Goal: Communication & Community: Participate in discussion

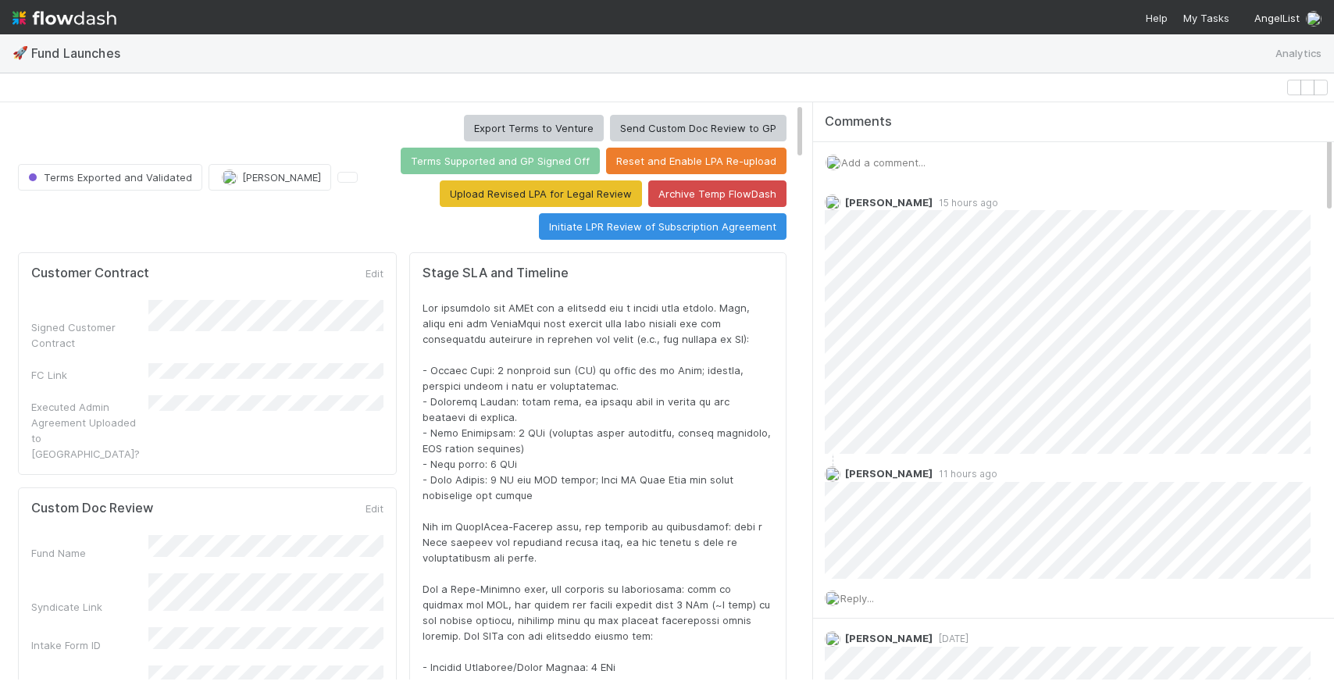
scroll to position [123, 0]
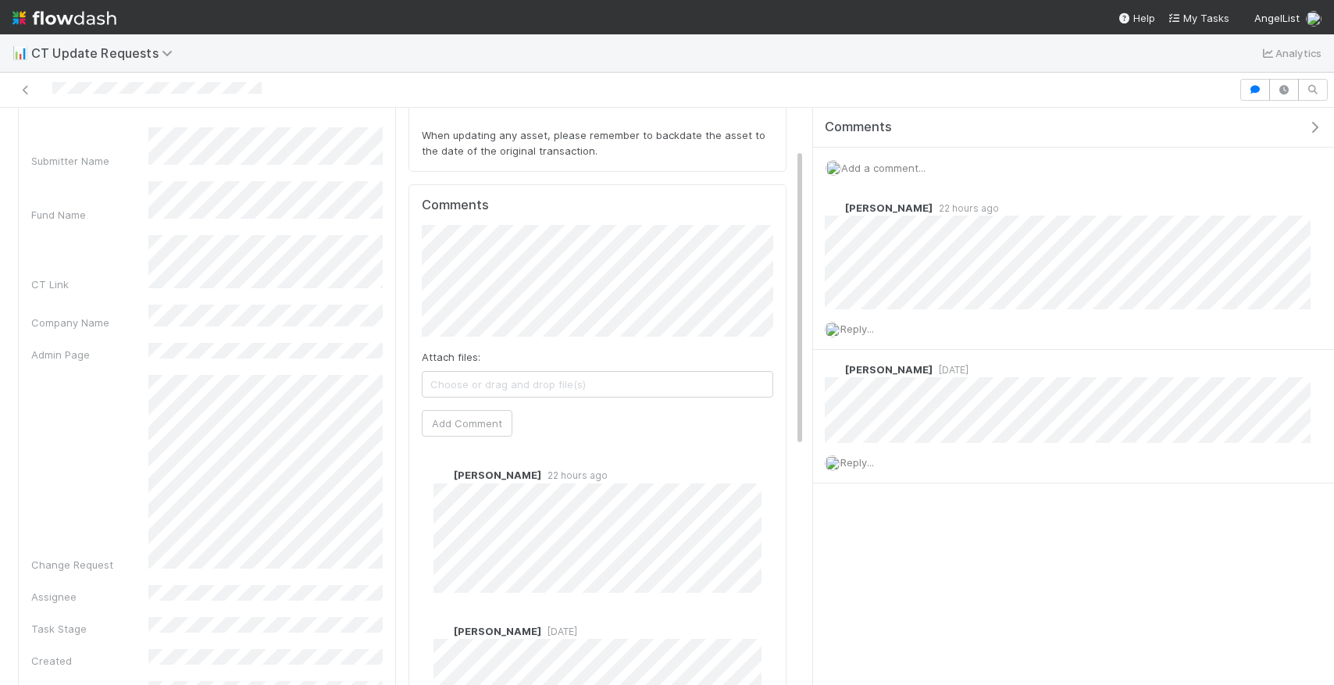
scroll to position [66, 0]
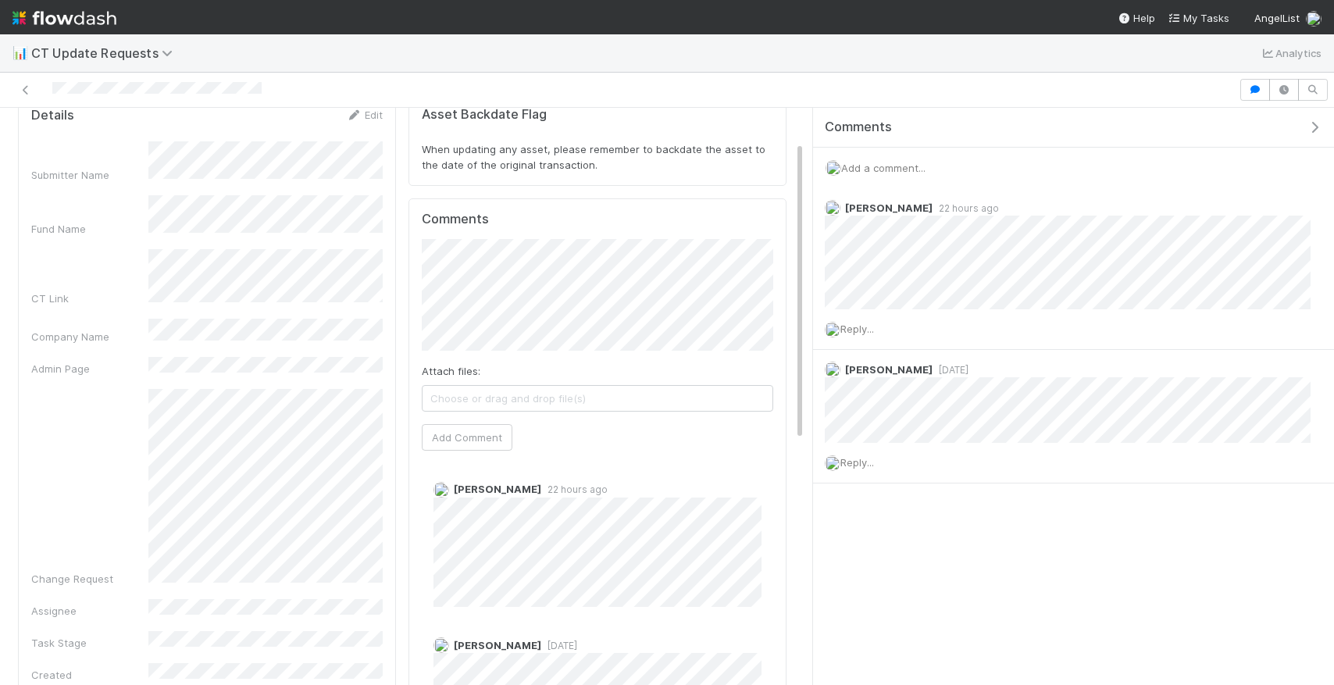
click at [908, 173] on div "Add a comment..." at bounding box center [1073, 168] width 521 height 41
click at [908, 165] on span "Add a comment..." at bounding box center [883, 168] width 84 height 12
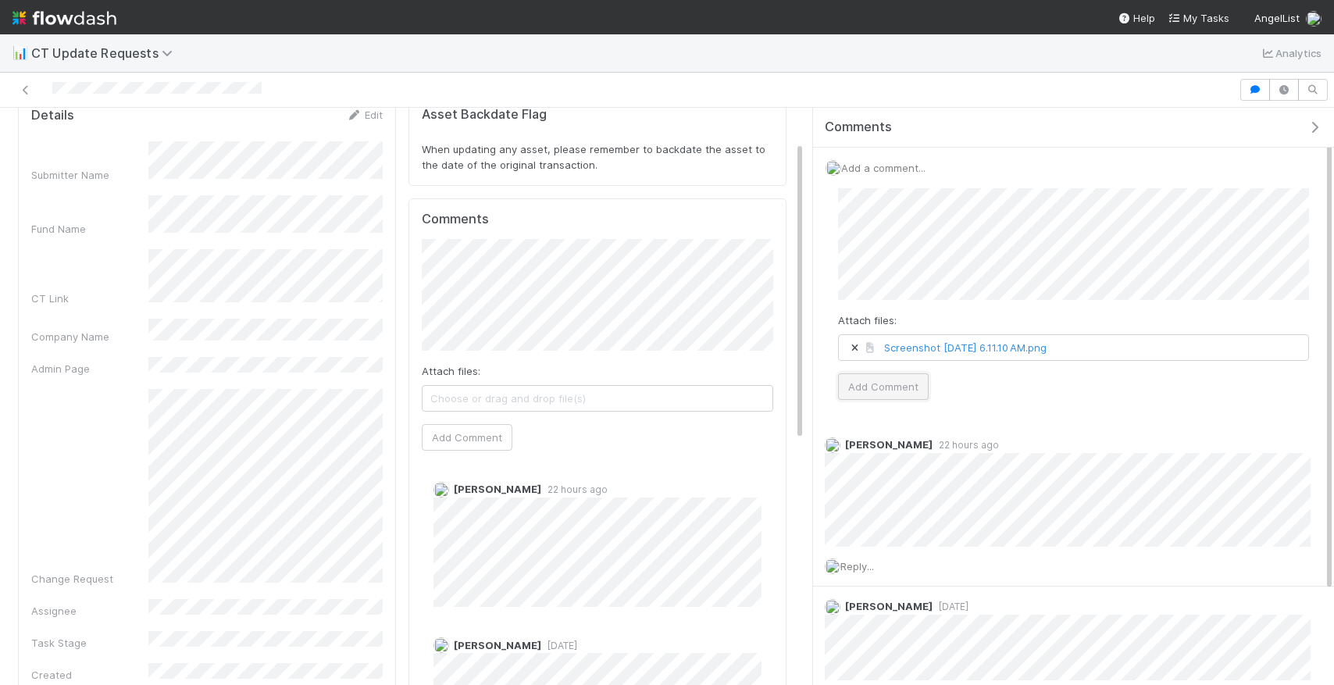
click at [926, 380] on button "Add Comment" at bounding box center [883, 386] width 91 height 27
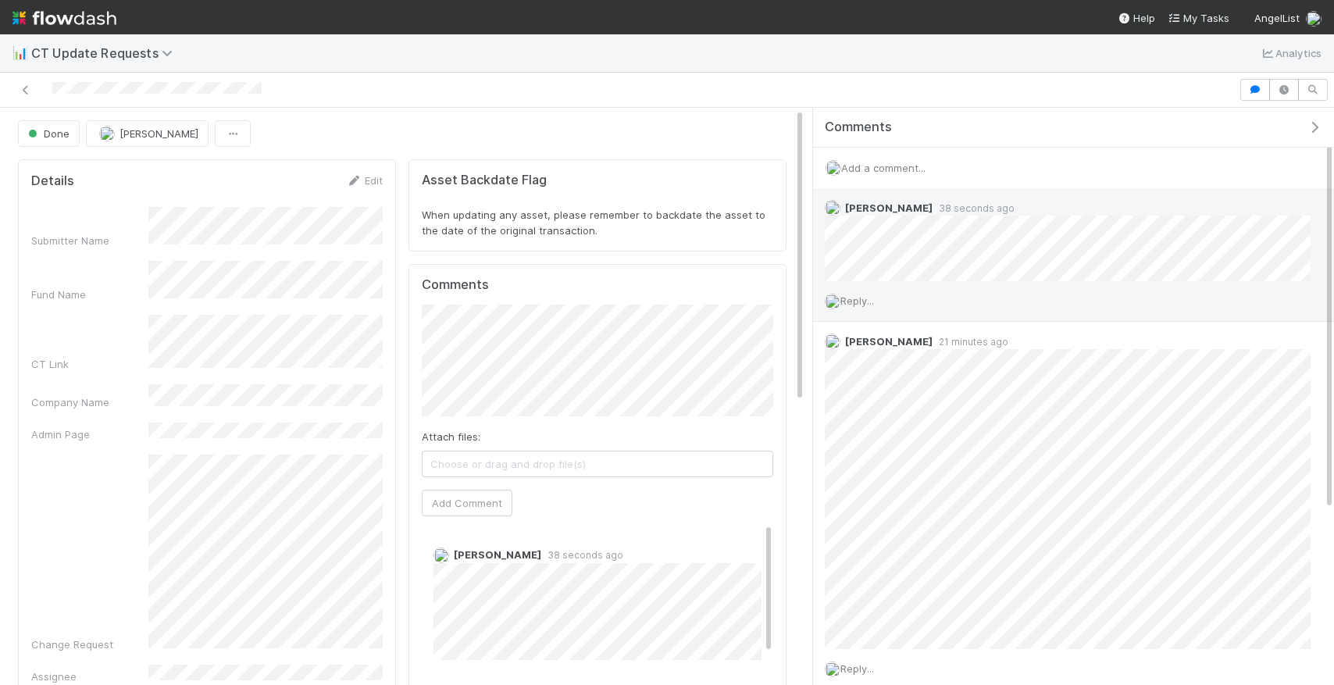
click at [874, 300] on span "Reply..." at bounding box center [857, 300] width 34 height 12
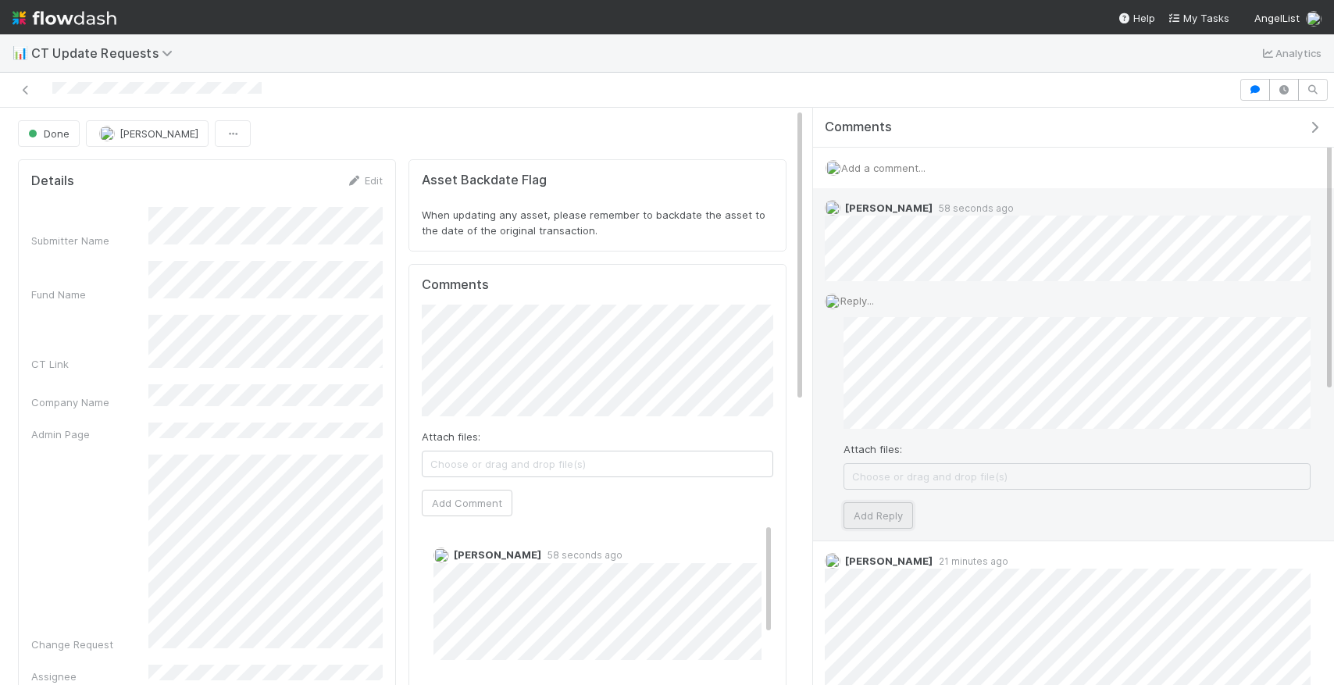
click at [846, 510] on button "Add Reply" at bounding box center [879, 515] width 70 height 27
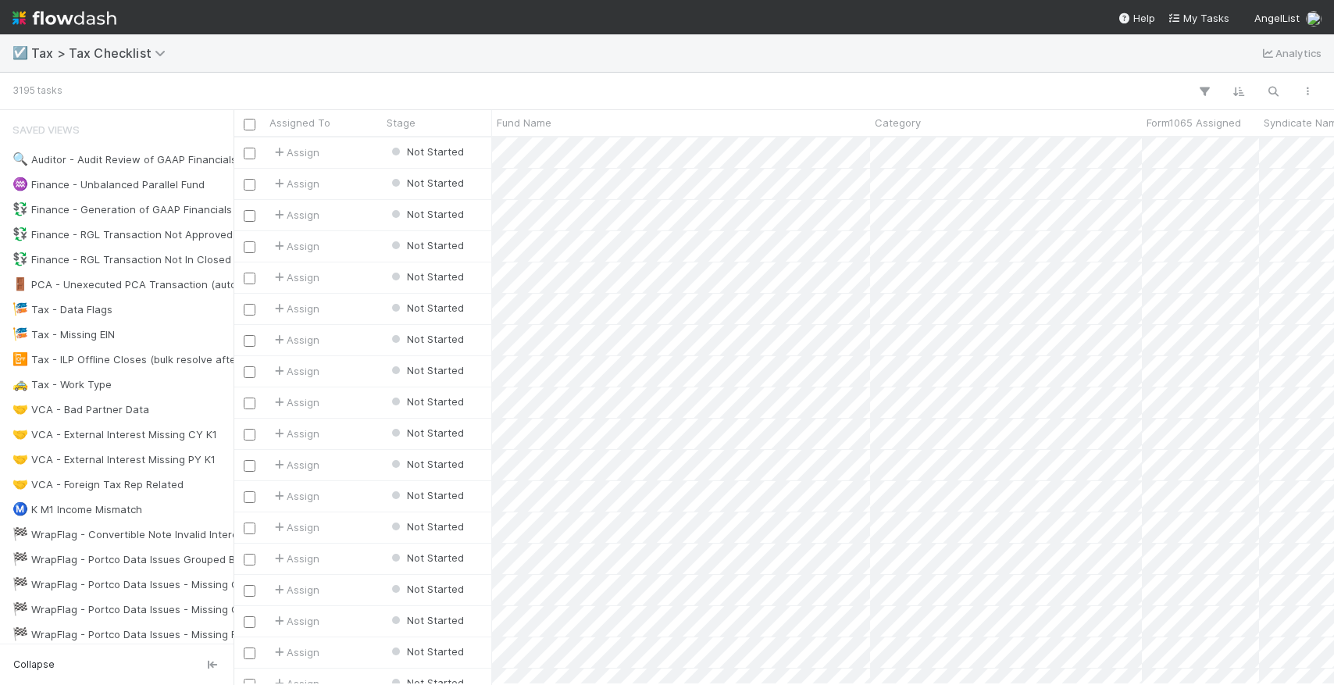
scroll to position [0, 1]
click at [1272, 89] on icon "button" at bounding box center [1273, 91] width 16 height 14
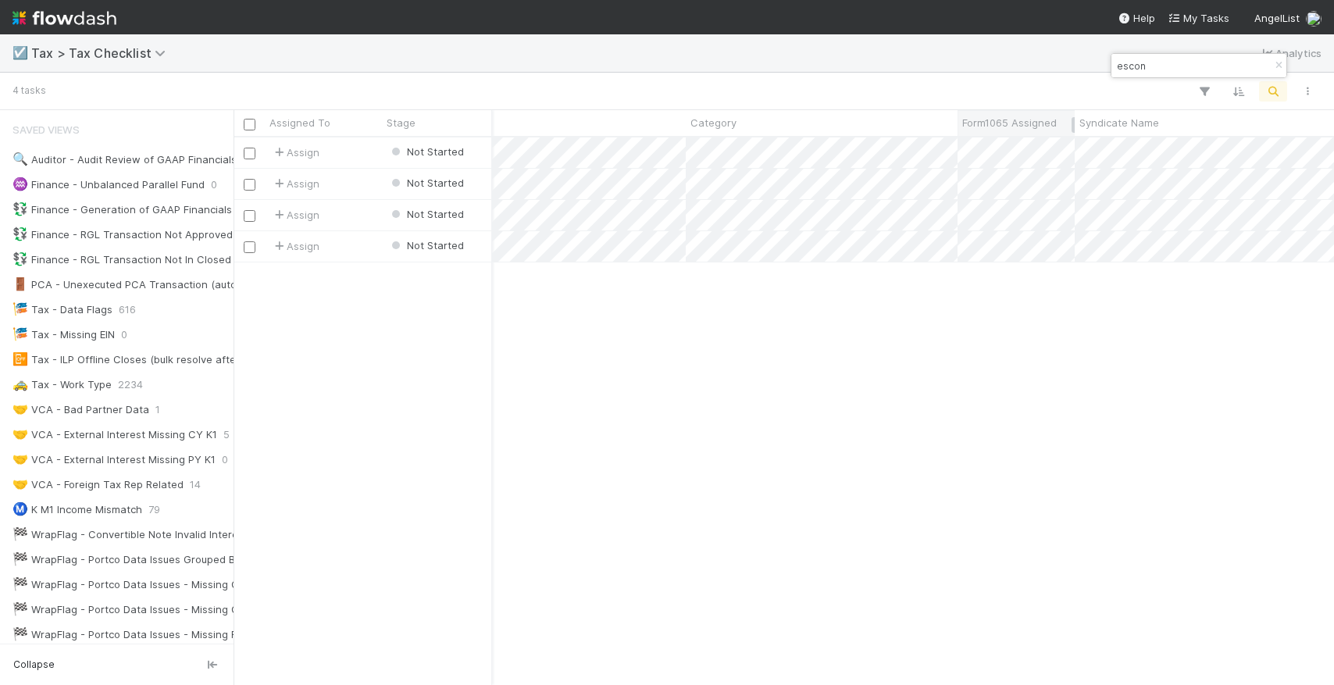
scroll to position [0, 0]
type input "escon"
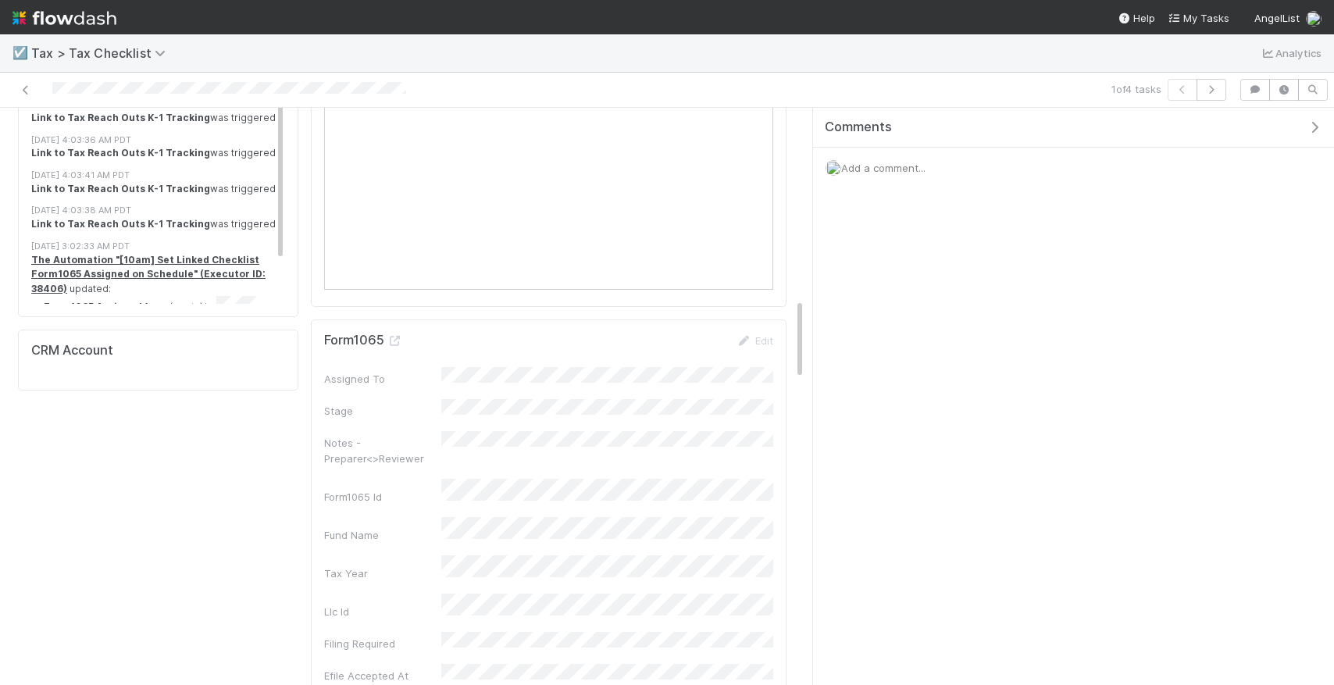
scroll to position [1369, 0]
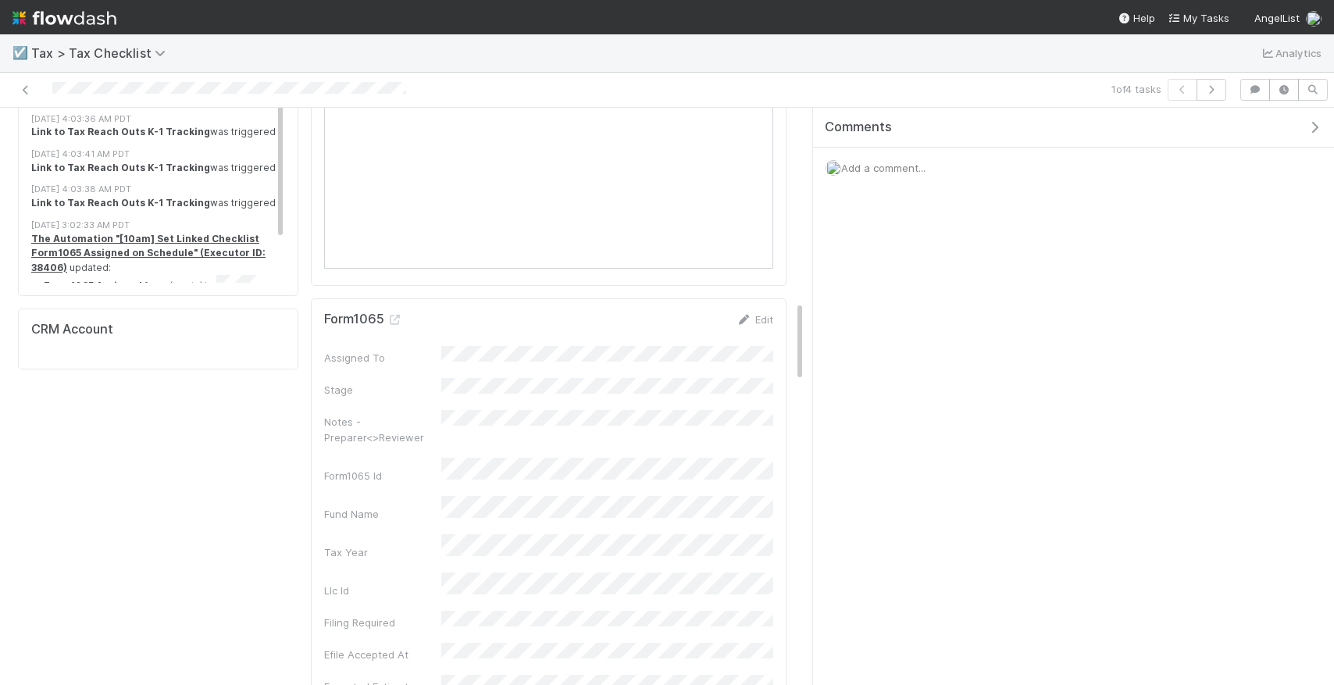
click at [748, 321] on icon at bounding box center [745, 320] width 16 height 10
click at [761, 329] on button "Cancel" at bounding box center [746, 325] width 55 height 27
click at [392, 314] on h5 "Form1065" at bounding box center [363, 320] width 79 height 16
click at [394, 321] on icon at bounding box center [395, 320] width 16 height 10
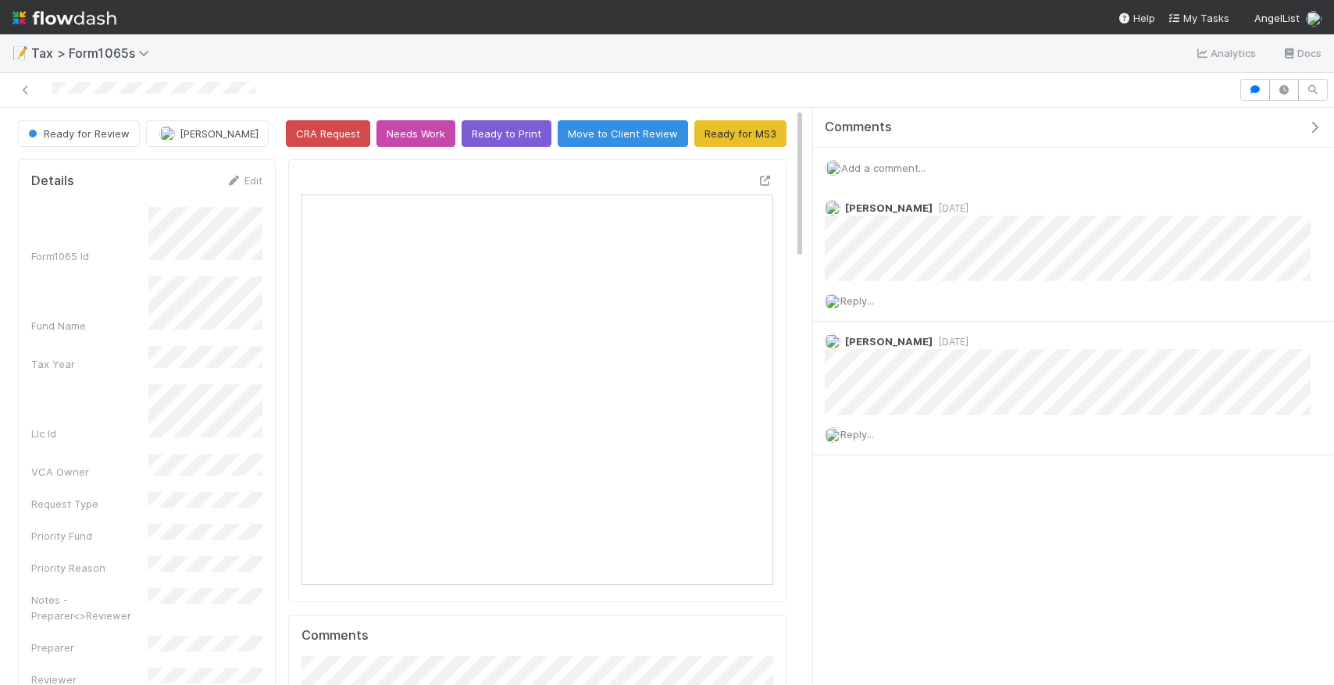
scroll to position [317, 231]
click at [874, 162] on span "Add a comment..." at bounding box center [883, 168] width 84 height 12
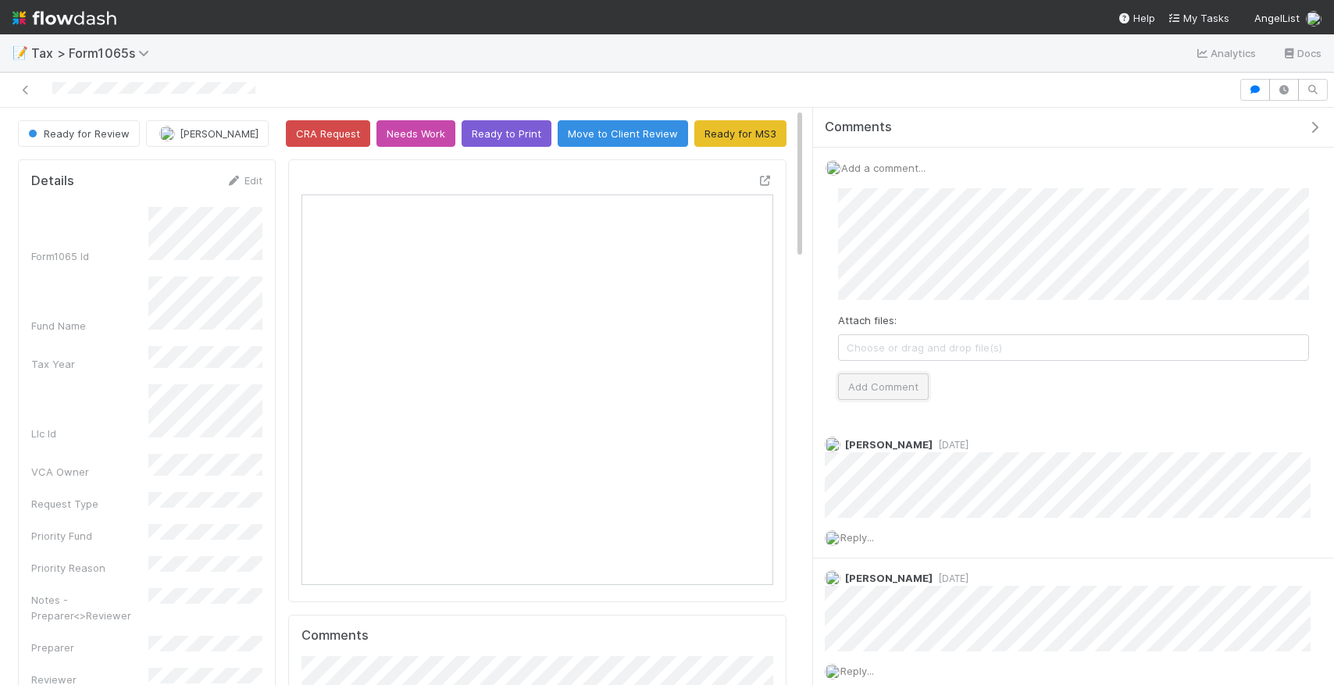
click at [865, 388] on button "Add Comment" at bounding box center [883, 386] width 91 height 27
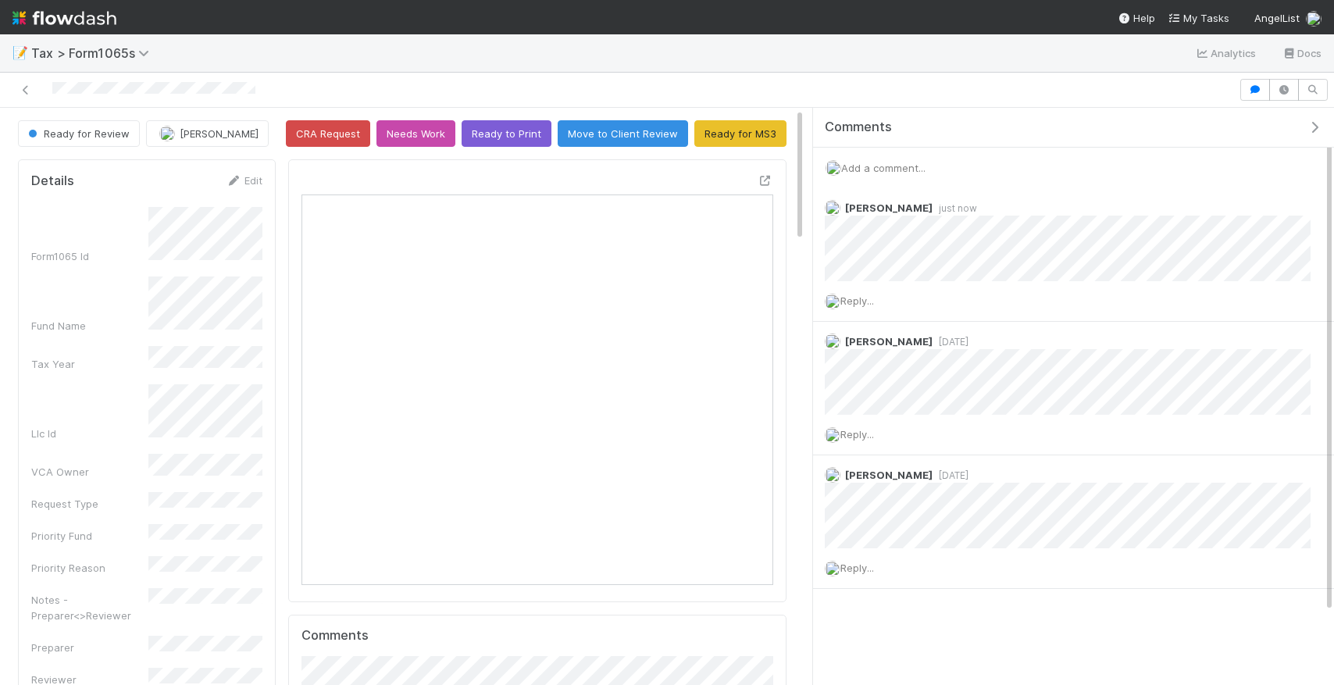
click at [43, 88] on div at bounding box center [619, 90] width 1226 height 22
click at [30, 87] on icon at bounding box center [26, 90] width 16 height 10
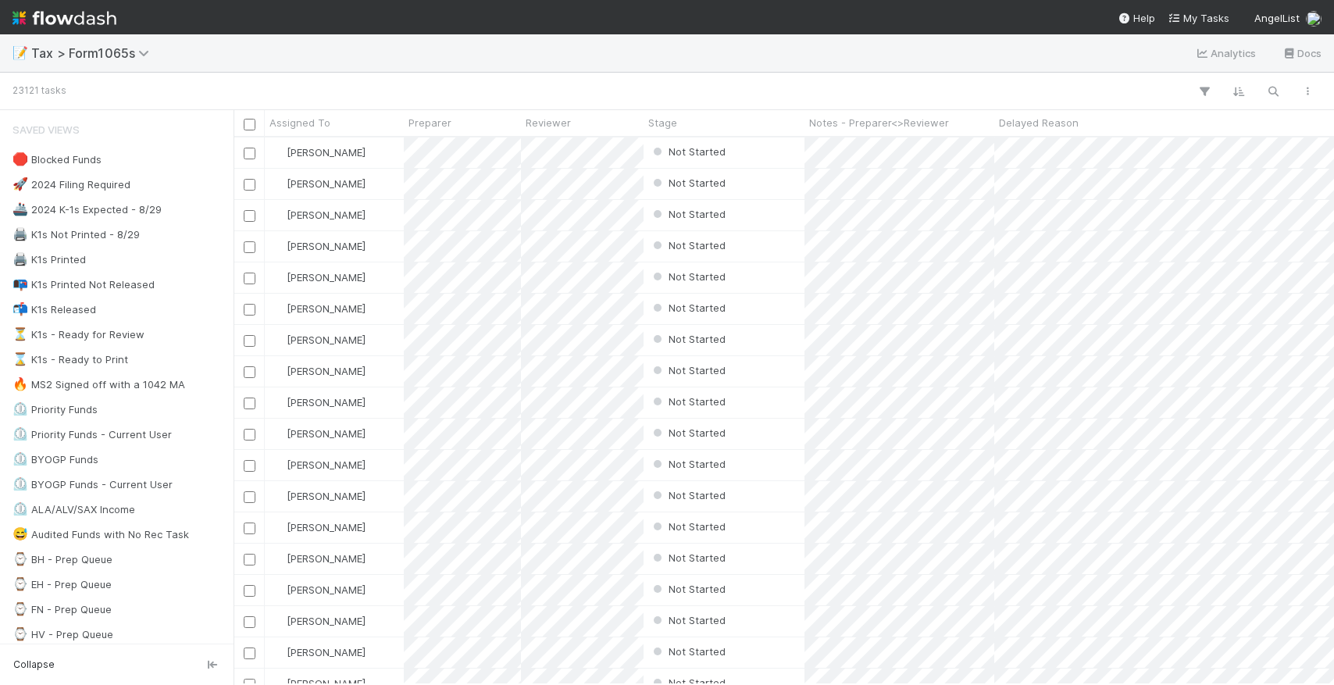
scroll to position [547, 1101]
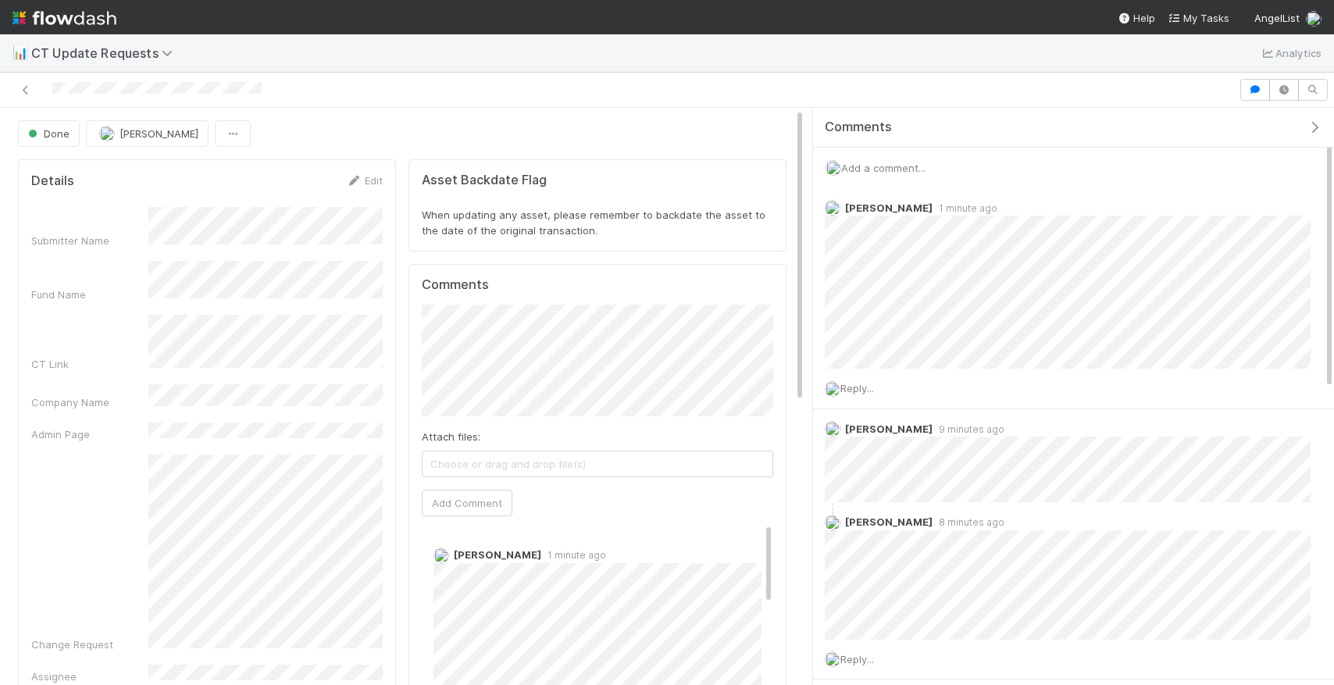
click at [895, 170] on span "Add a comment..." at bounding box center [883, 168] width 84 height 12
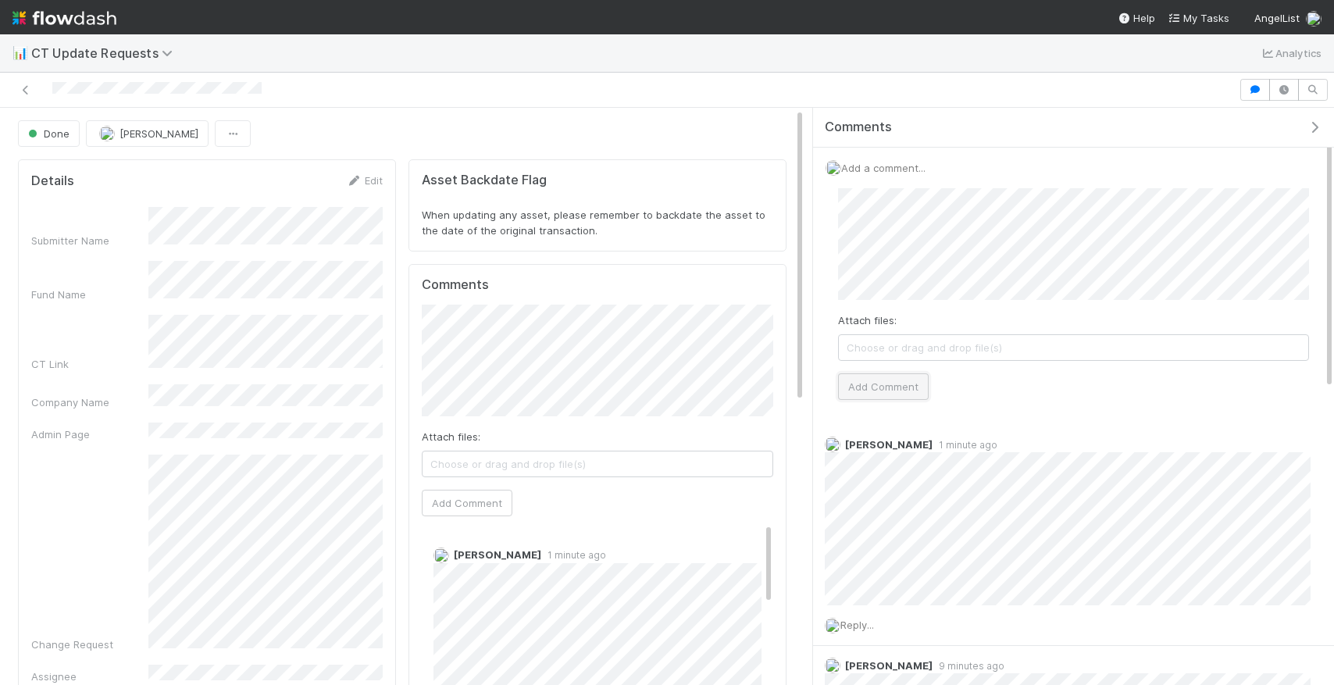
click at [861, 383] on button "Add Comment" at bounding box center [883, 386] width 91 height 27
